Goal: Task Accomplishment & Management: Complete application form

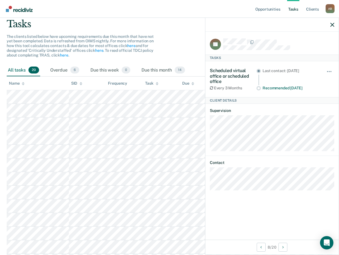
scroll to position [40, 0]
click at [333, 24] on icon "button" at bounding box center [332, 25] width 4 height 4
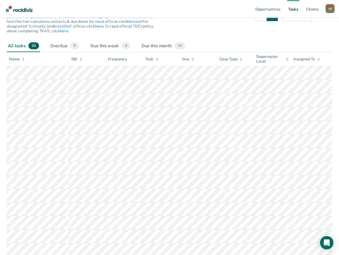
scroll to position [0, 0]
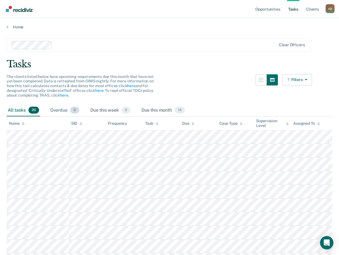
click at [59, 107] on div "Overdue 6" at bounding box center [64, 111] width 31 height 12
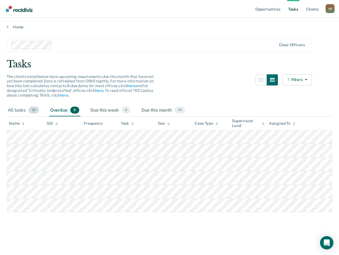
click at [14, 108] on div "All tasks 20" at bounding box center [23, 111] width 33 height 12
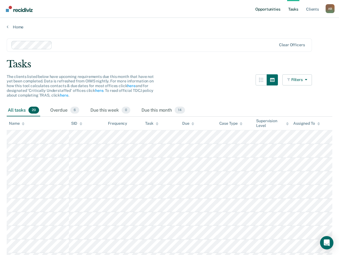
click at [273, 8] on link "Opportunities" at bounding box center [267, 9] width 27 height 18
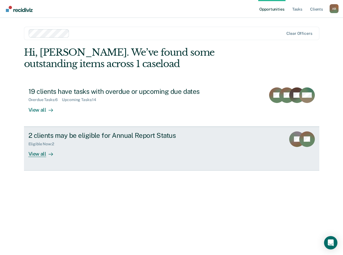
click at [141, 142] on div "Eligible Now : 2" at bounding box center [126, 143] width 196 height 7
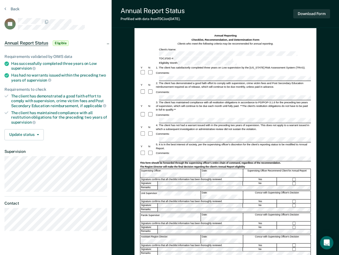
scroll to position [28, 0]
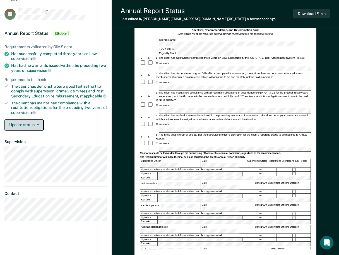
click at [41, 127] on button "Update status" at bounding box center [23, 125] width 39 height 11
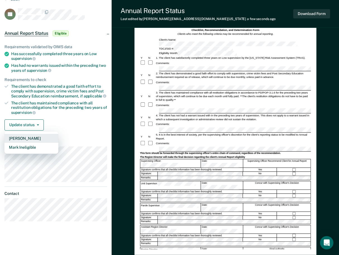
click at [34, 136] on button "[PERSON_NAME]" at bounding box center [31, 138] width 54 height 9
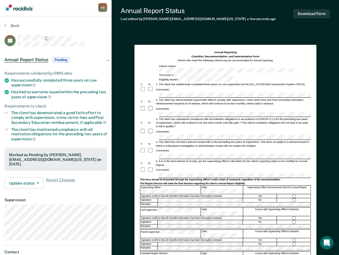
scroll to position [0, 0]
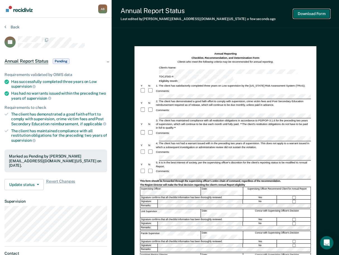
click at [311, 16] on button "Download Form" at bounding box center [311, 13] width 37 height 9
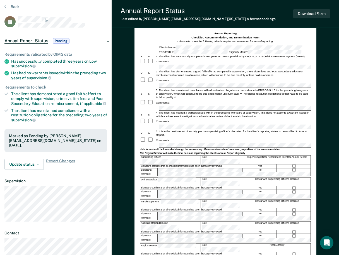
scroll to position [16, 0]
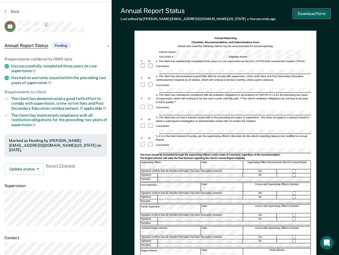
click at [312, 17] on button "Download Form" at bounding box center [311, 13] width 37 height 9
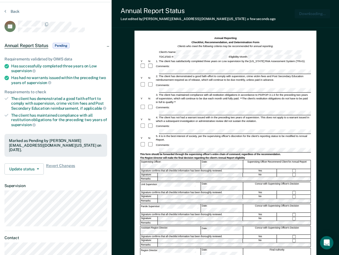
scroll to position [0, 0]
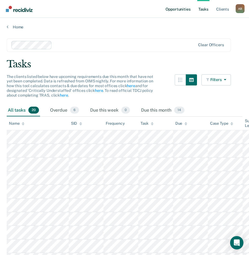
click at [185, 10] on link "Opportunities" at bounding box center [178, 9] width 27 height 18
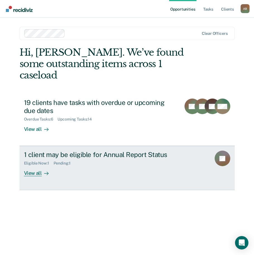
click at [123, 151] on div "1 client may be eligible for Annual Report Status" at bounding box center [115, 155] width 183 height 8
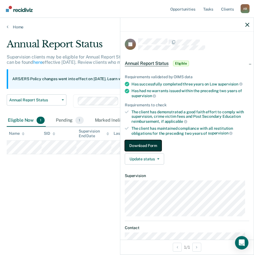
click at [153, 144] on button "Download Form" at bounding box center [143, 145] width 37 height 11
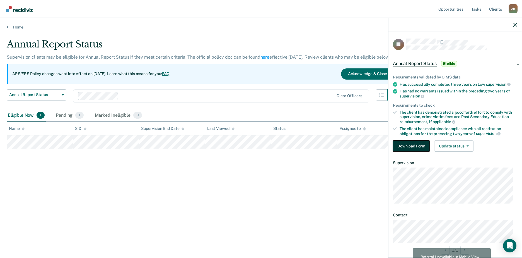
click at [253, 144] on button "Download Form" at bounding box center [411, 145] width 37 height 11
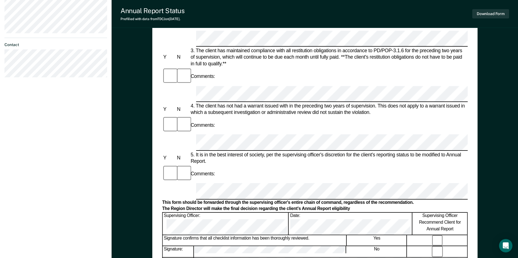
scroll to position [167, 0]
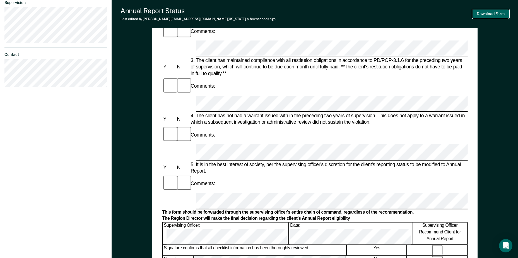
click at [253, 9] on button "Download Form" at bounding box center [490, 13] width 37 height 9
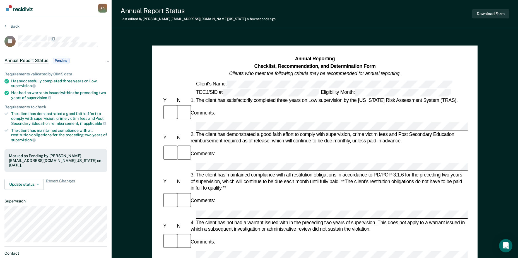
scroll to position [0, 0]
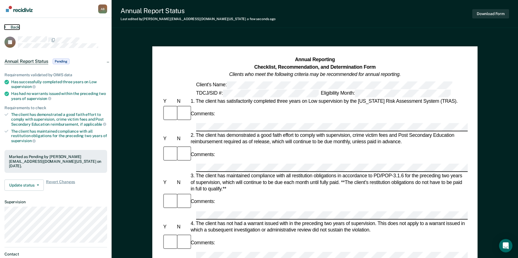
click at [7, 27] on button "Back" at bounding box center [11, 27] width 15 height 5
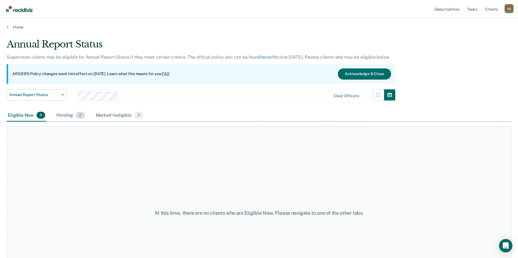
click at [70, 115] on div "Pending 2" at bounding box center [70, 115] width 30 height 12
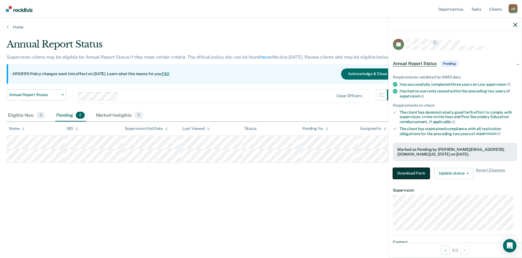
click at [253, 172] on button "Download Form" at bounding box center [411, 173] width 37 height 11
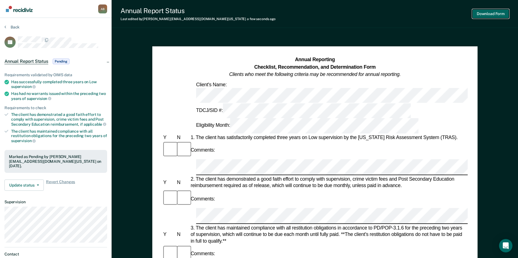
click at [253, 15] on button "Download Form" at bounding box center [490, 13] width 37 height 9
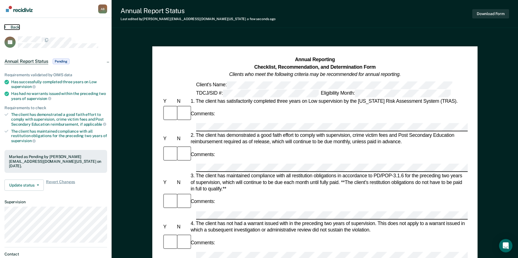
click at [17, 28] on button "Back" at bounding box center [11, 27] width 15 height 5
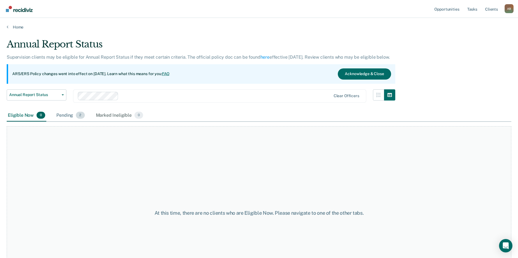
click at [67, 115] on div "Pending 2" at bounding box center [70, 115] width 30 height 12
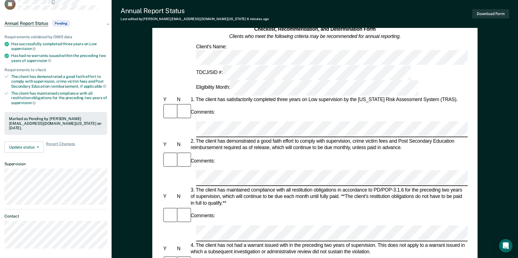
scroll to position [28, 0]
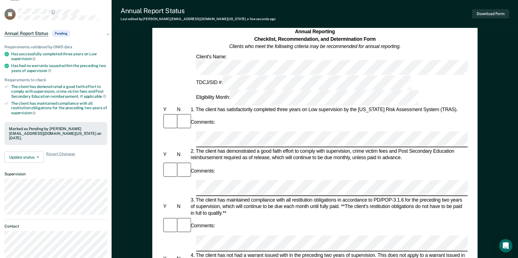
drag, startPoint x: 263, startPoint y: 234, endPoint x: 292, endPoint y: 186, distance: 55.5
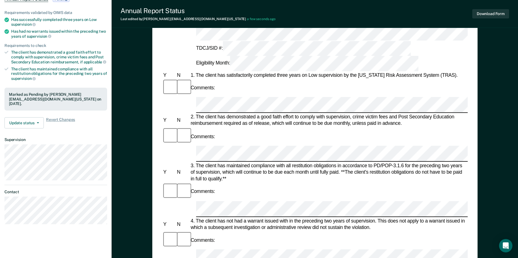
scroll to position [0, 0]
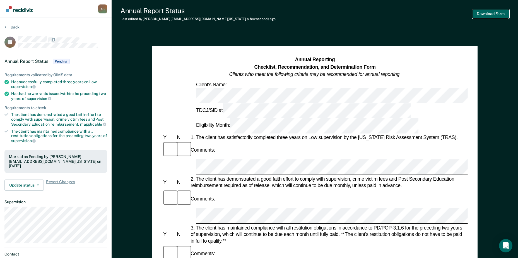
click at [253, 15] on button "Download Form" at bounding box center [490, 13] width 37 height 9
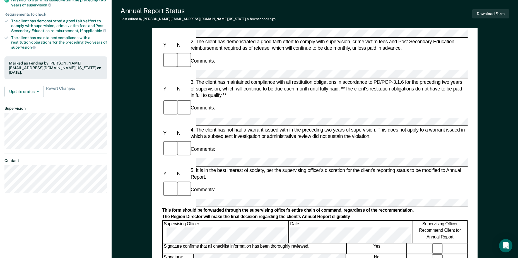
scroll to position [84, 0]
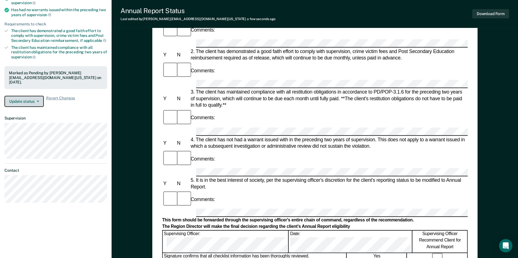
click at [41, 103] on button "Update status" at bounding box center [23, 101] width 39 height 11
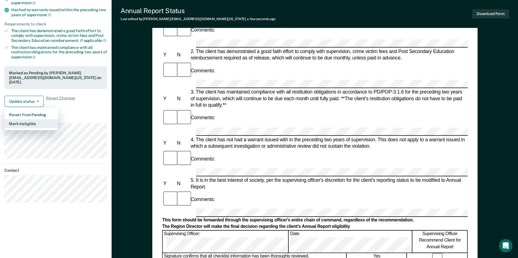
click at [39, 123] on button "Mark Ineligible" at bounding box center [31, 123] width 54 height 9
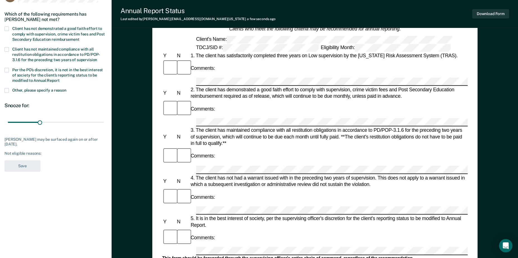
scroll to position [0, 0]
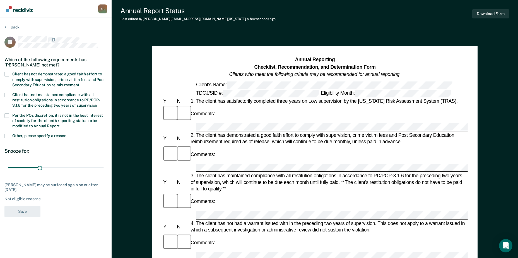
click at [8, 115] on span at bounding box center [6, 115] width 4 height 4
click at [60, 124] on input "Per the PO’s discretion, it is not in the best interest of society for the clie…" at bounding box center [60, 124] width 0 height 0
click at [28, 210] on button "Save" at bounding box center [22, 210] width 36 height 11
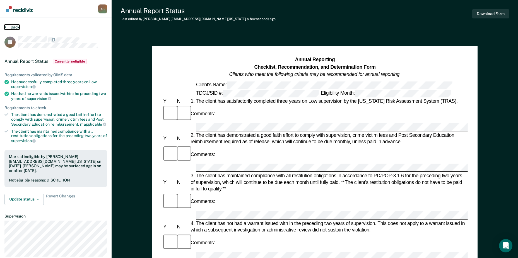
click at [15, 27] on button "Back" at bounding box center [11, 27] width 15 height 5
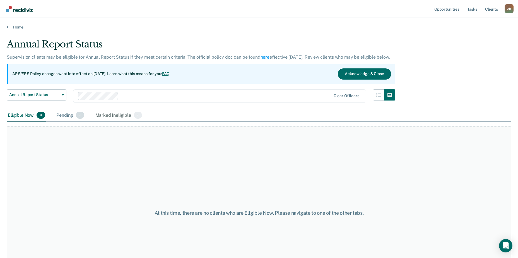
click at [70, 116] on div "Pending 1" at bounding box center [70, 115] width 30 height 12
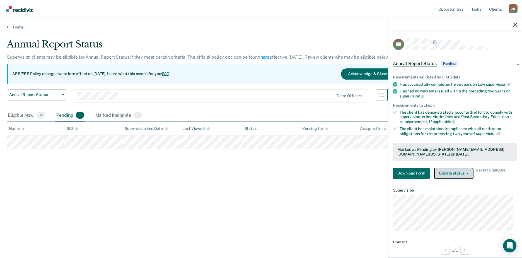
click at [253, 175] on button "Update status" at bounding box center [453, 173] width 39 height 11
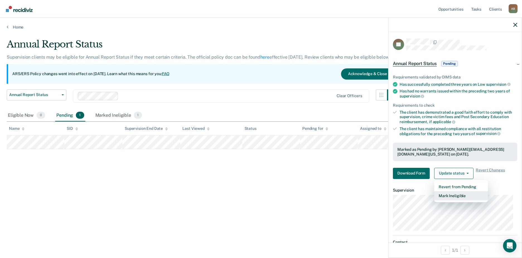
click at [253, 194] on button "Mark Ineligible" at bounding box center [461, 195] width 54 height 9
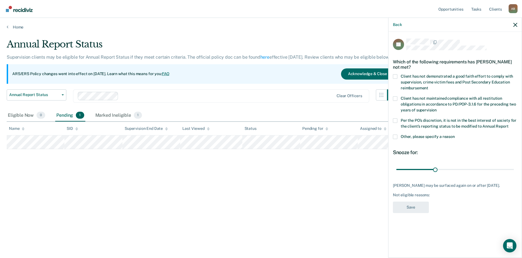
click at [253, 74] on span at bounding box center [395, 76] width 4 height 4
click at [253, 86] on input "Client has not demonstrated a good faith effort to comply with supervision, cri…" at bounding box center [428, 86] width 0 height 0
click at [253, 201] on button "Save" at bounding box center [411, 206] width 36 height 11
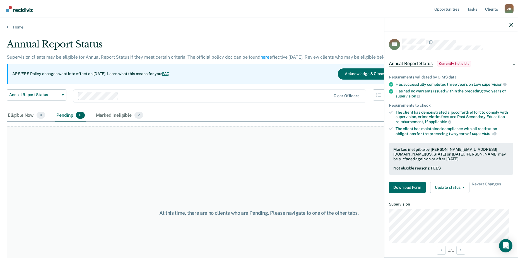
click at [253, 25] on div at bounding box center [450, 25] width 133 height 14
click at [253, 24] on icon "button" at bounding box center [511, 25] width 4 height 4
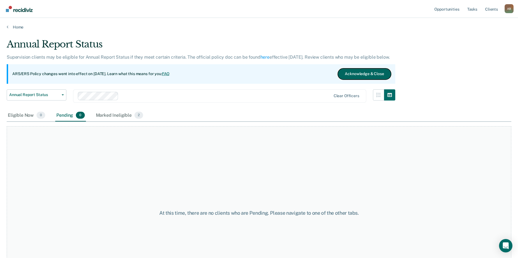
click at [253, 78] on button "Acknowledge & Close" at bounding box center [364, 73] width 53 height 11
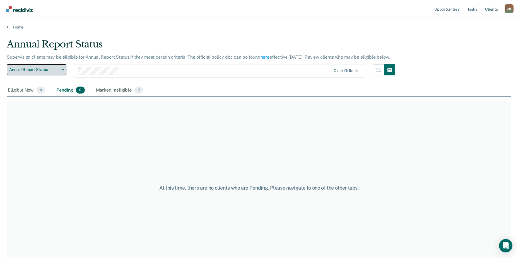
click at [65, 70] on button "Annual Report Status" at bounding box center [37, 69] width 60 height 11
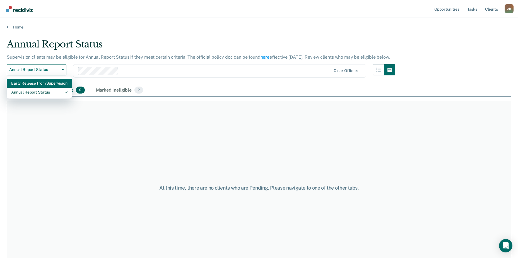
click at [42, 85] on div "Early Release from Supervision" at bounding box center [39, 83] width 56 height 9
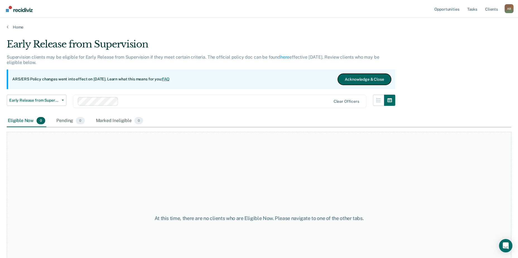
click at [253, 82] on button "Acknowledge & Close" at bounding box center [364, 79] width 53 height 11
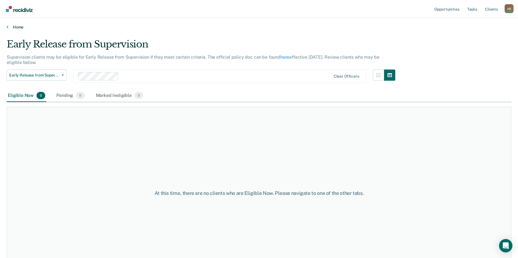
click at [20, 27] on link "Home" at bounding box center [259, 27] width 504 height 5
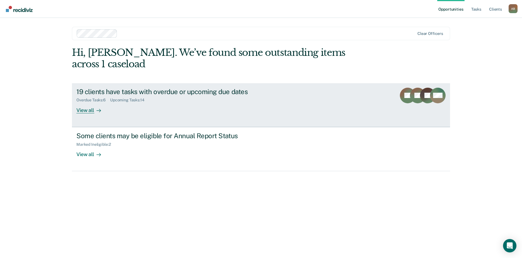
click at [192, 88] on div "19 clients have tasks with overdue or upcoming due dates" at bounding box center [174, 92] width 196 height 8
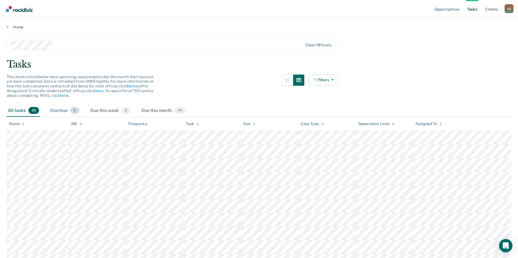
click at [66, 108] on div "Overdue 6" at bounding box center [64, 111] width 31 height 12
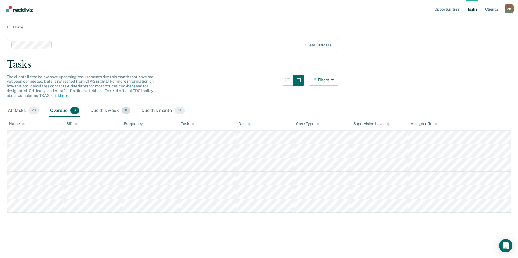
click at [111, 109] on div "Due this week 0" at bounding box center [110, 111] width 42 height 12
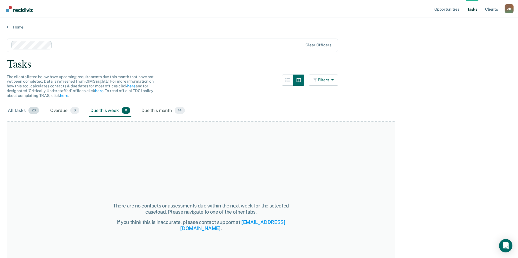
click at [24, 111] on div "All tasks 20" at bounding box center [23, 111] width 33 height 12
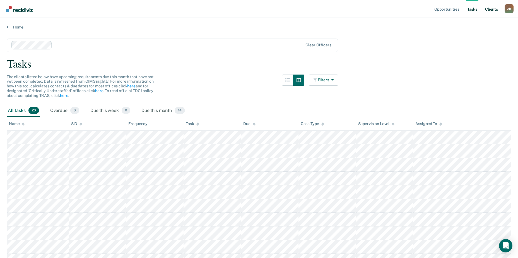
click at [253, 9] on link "Client s" at bounding box center [491, 9] width 15 height 18
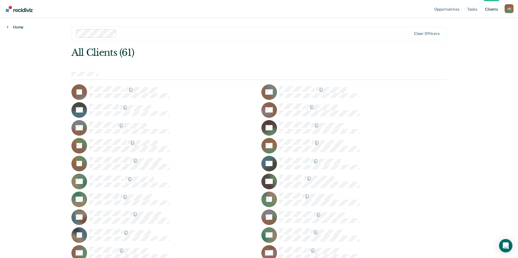
click at [18, 28] on link "Home" at bounding box center [15, 27] width 17 height 5
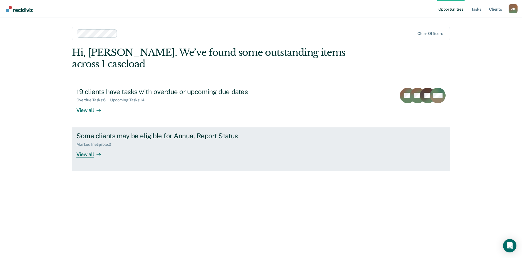
click at [140, 132] on div "Some clients may be eligible for Annual Report Status" at bounding box center [174, 136] width 196 height 8
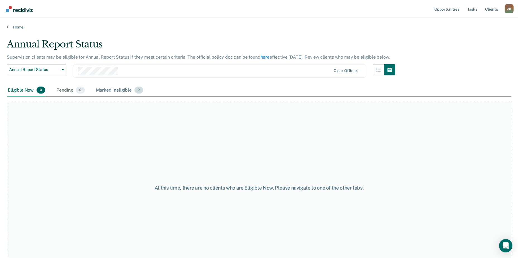
click at [127, 89] on div "Marked Ineligible 2" at bounding box center [120, 90] width 50 height 12
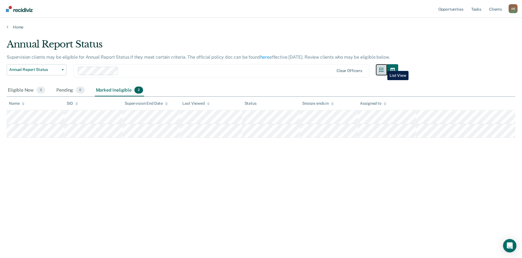
click at [253, 67] on button "button" at bounding box center [381, 69] width 11 height 11
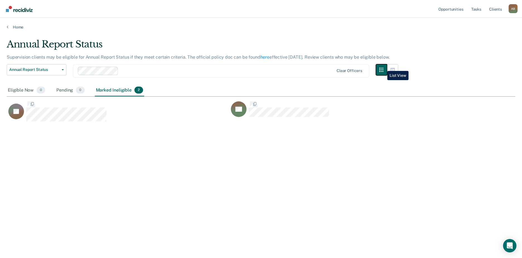
scroll to position [173, 504]
click at [253, 69] on icon "button" at bounding box center [392, 70] width 4 height 4
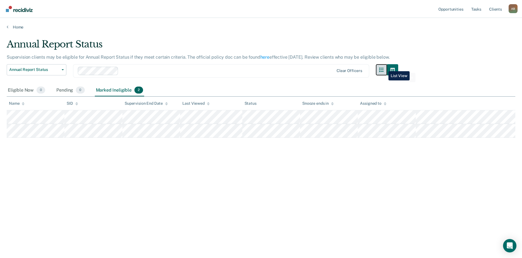
click at [253, 67] on button "button" at bounding box center [381, 69] width 11 height 11
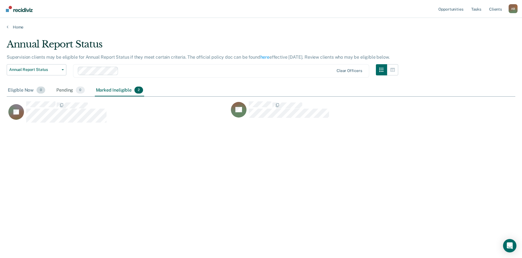
click at [21, 91] on div "Eligible Now 0" at bounding box center [27, 90] width 40 height 12
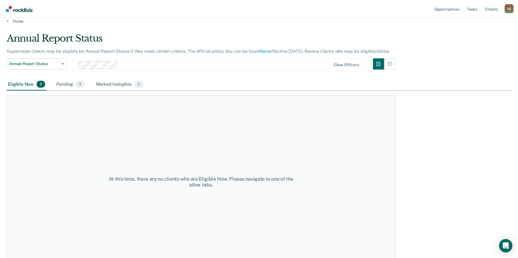
scroll to position [0, 0]
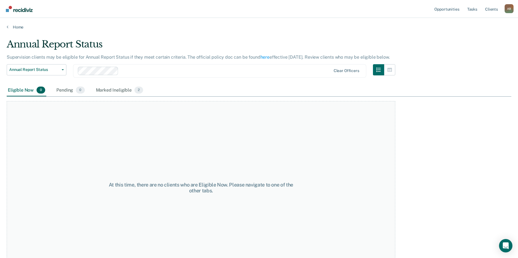
click at [14, 24] on div "Home" at bounding box center [259, 24] width 518 height 12
click at [12, 26] on link "Home" at bounding box center [259, 27] width 504 height 5
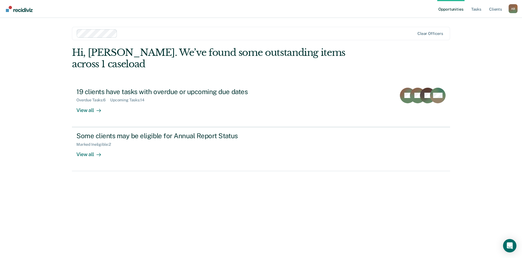
click at [253, 8] on ul "Opportunities Tasks Client s" at bounding box center [472, 9] width 71 height 18
click at [253, 10] on link "Tasks" at bounding box center [476, 9] width 12 height 18
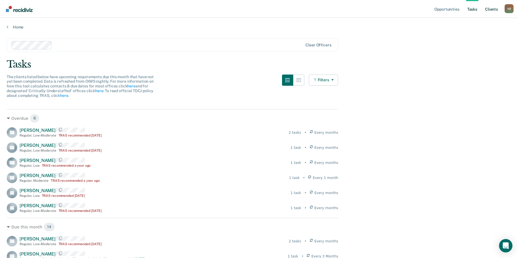
click at [253, 10] on link "Client s" at bounding box center [491, 9] width 15 height 18
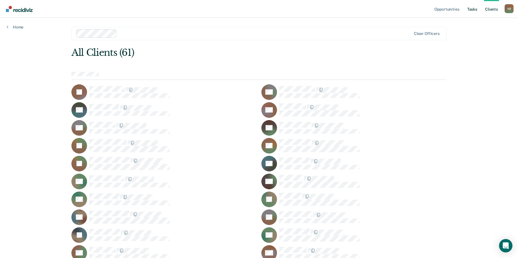
click at [253, 9] on link "Tasks" at bounding box center [472, 9] width 12 height 18
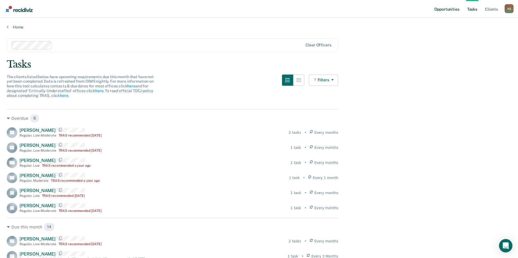
click at [253, 8] on link "Opportunities" at bounding box center [446, 9] width 27 height 18
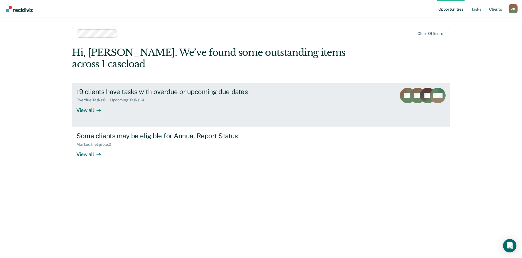
click at [189, 88] on div "19 clients have tasks with overdue or upcoming due dates" at bounding box center [174, 92] width 196 height 8
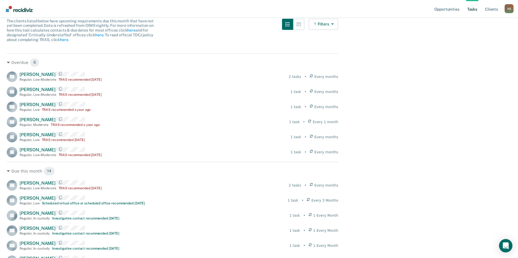
scroll to position [84, 0]
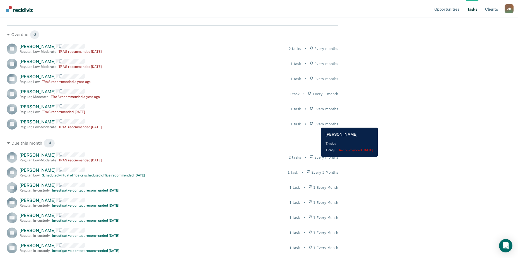
click at [253, 123] on icon at bounding box center [311, 124] width 3 height 5
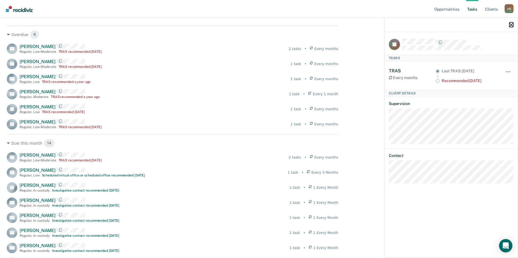
click at [253, 24] on icon "button" at bounding box center [511, 25] width 4 height 4
